Goal: Book appointment/travel/reservation

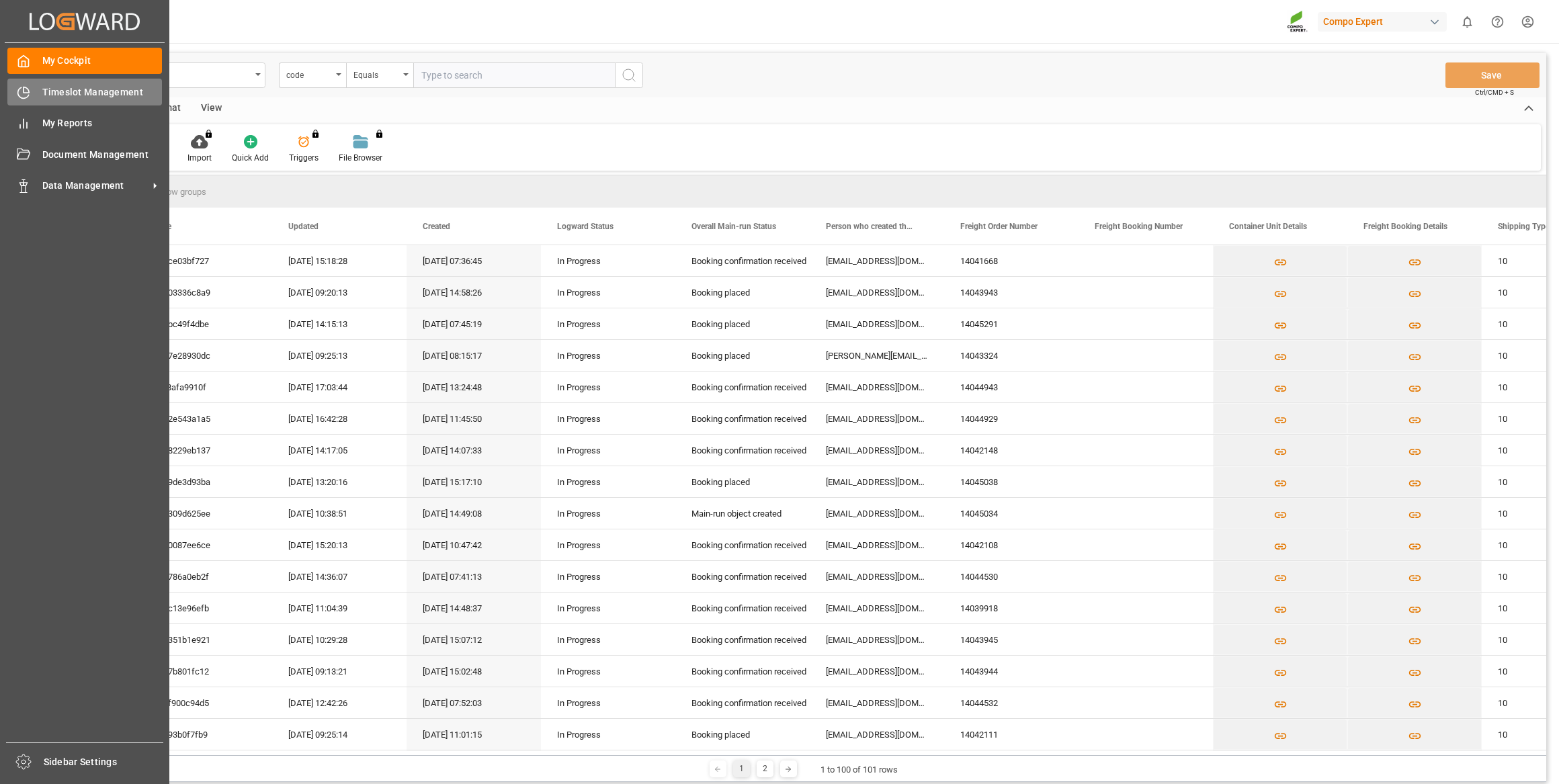
click at [27, 94] on icon at bounding box center [24, 93] width 14 height 14
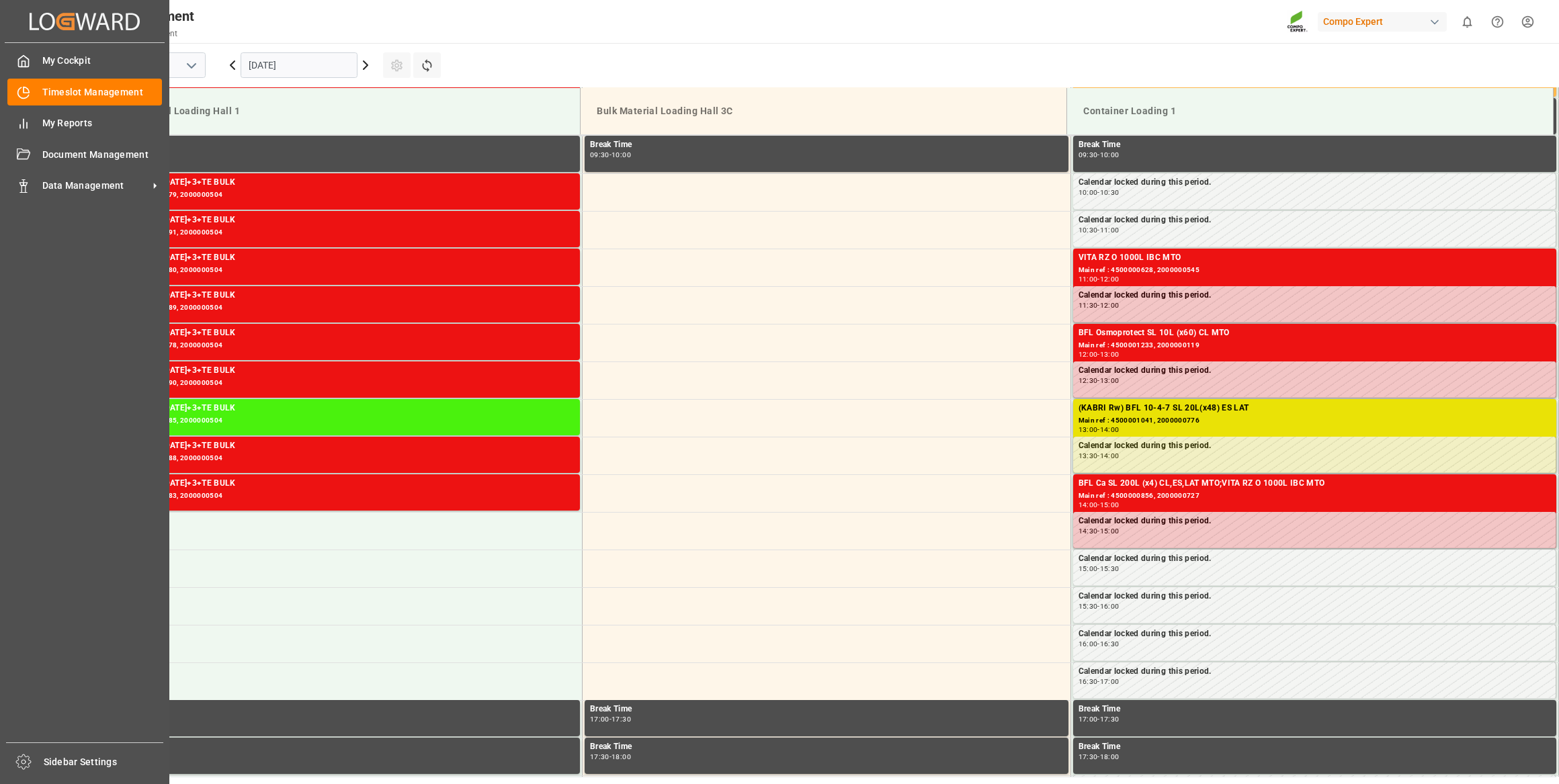
scroll to position [744, 0]
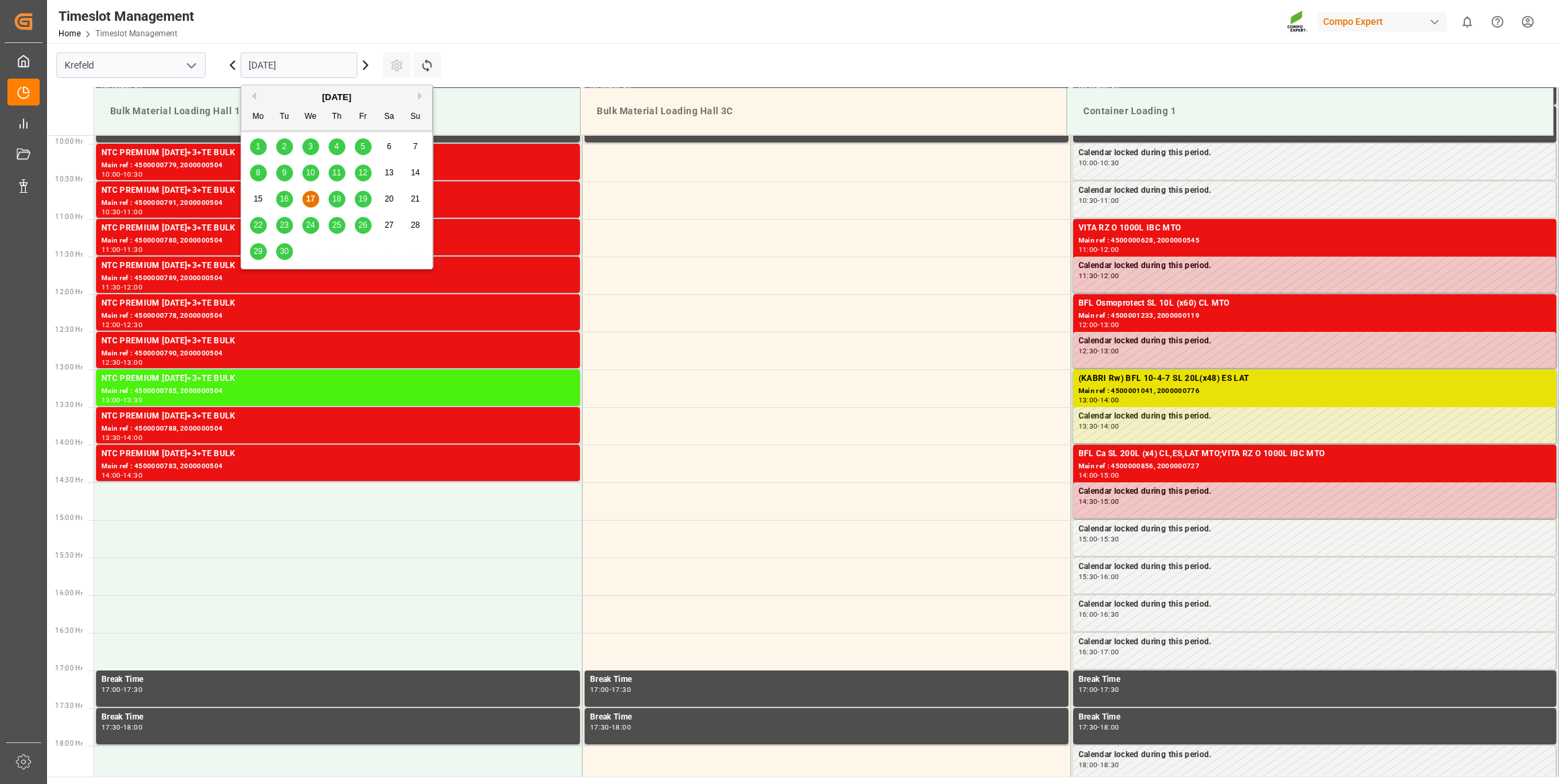
click at [271, 55] on input "[DATE]" at bounding box center [299, 65] width 117 height 26
click at [1255, 246] on div "11:00 - 12:00" at bounding box center [1315, 249] width 473 height 7
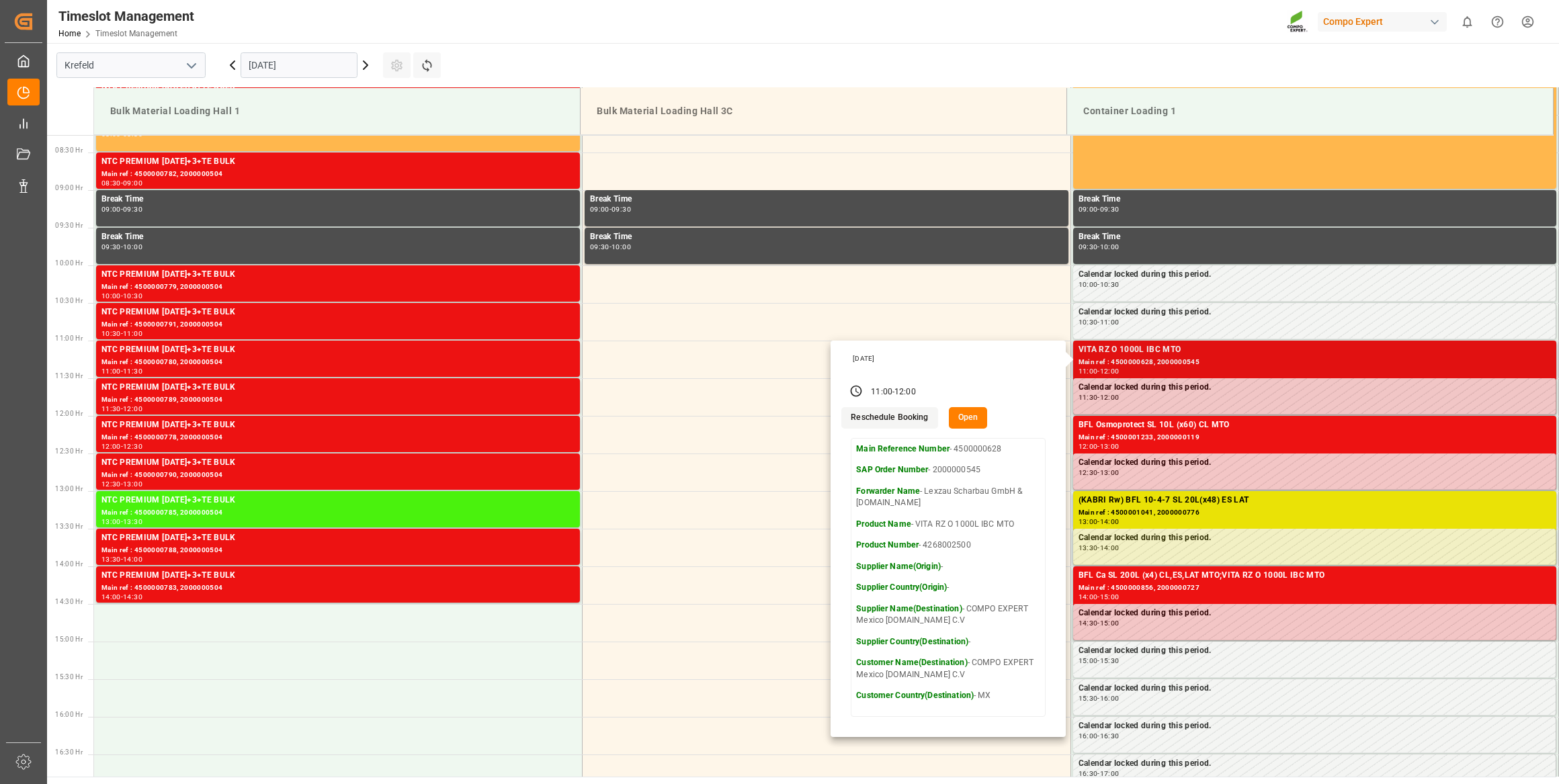
scroll to position [621, 0]
